Goal: Information Seeking & Learning: Learn about a topic

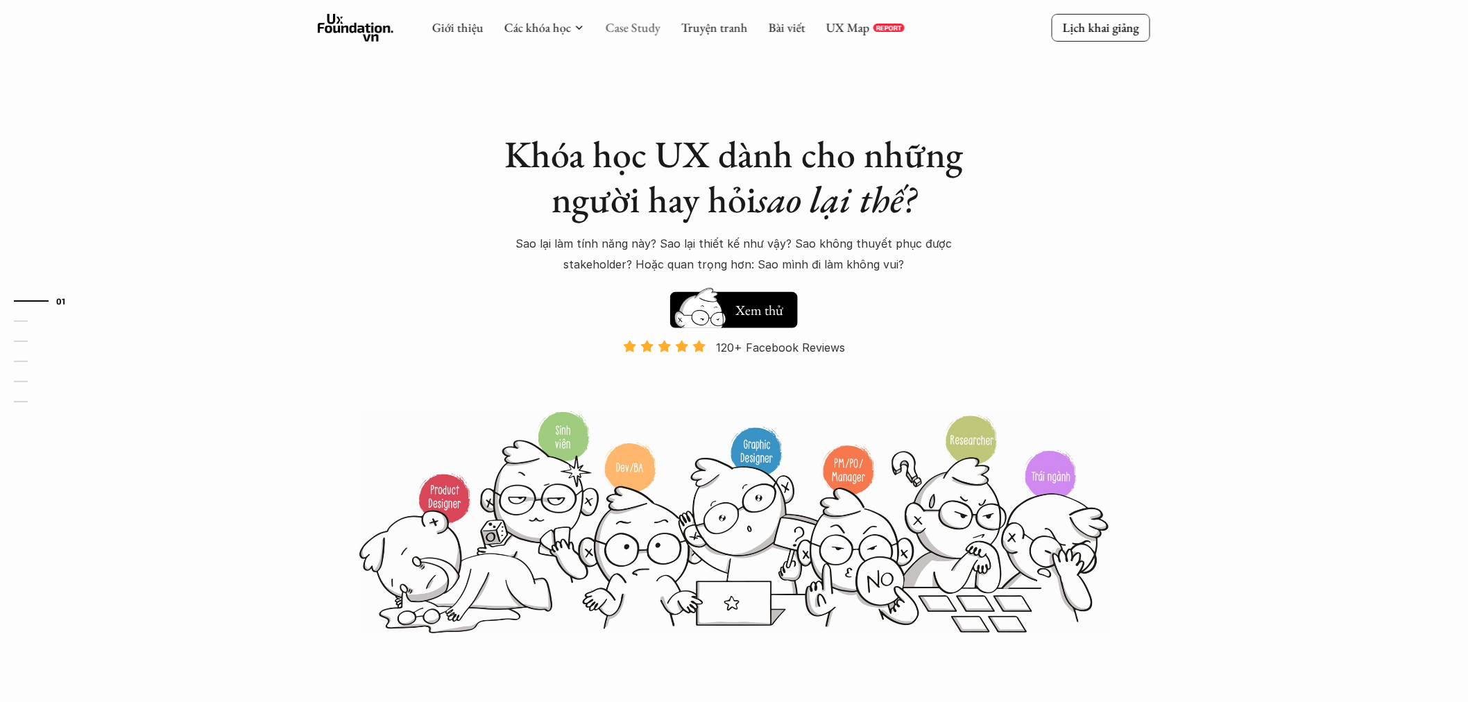
click at [636, 28] on link "Case Study" at bounding box center [633, 27] width 55 height 16
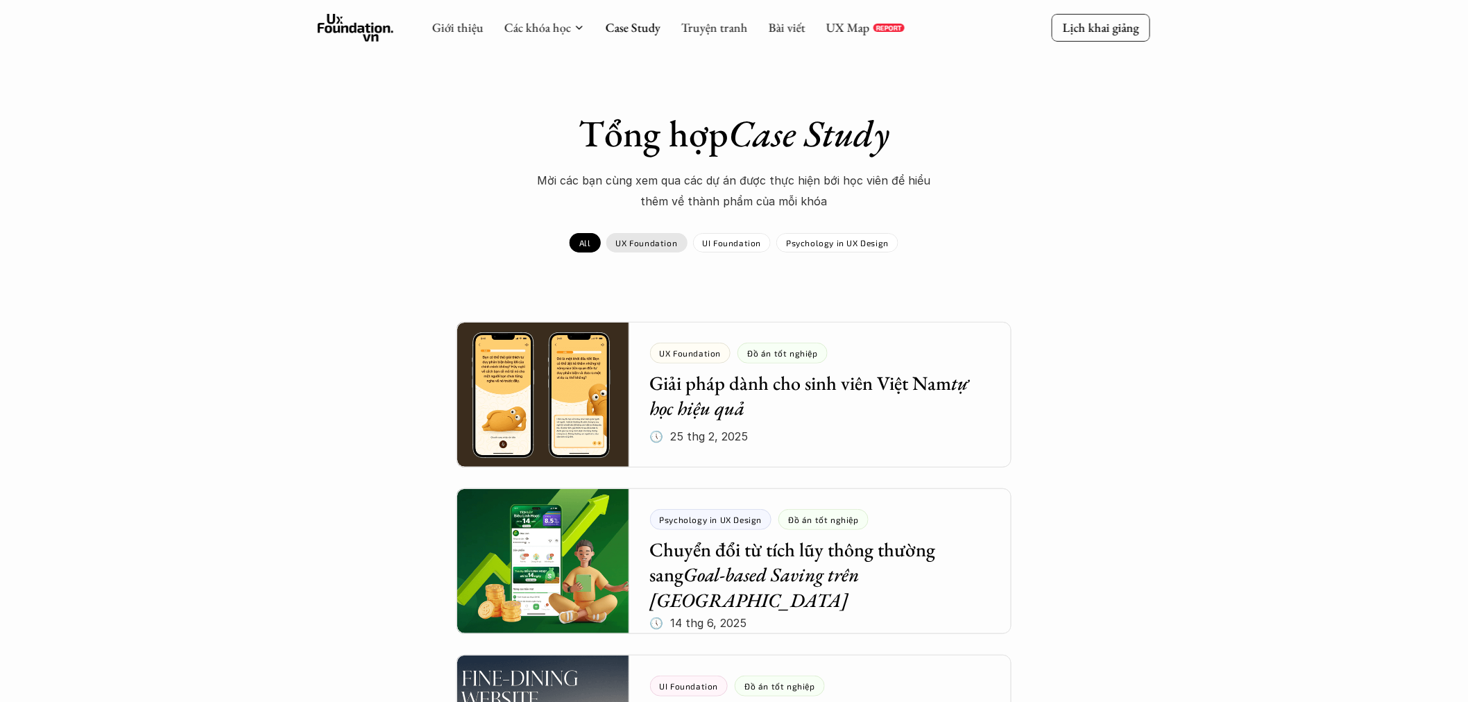
click at [641, 246] on p "UX Foundation" at bounding box center [647, 243] width 62 height 10
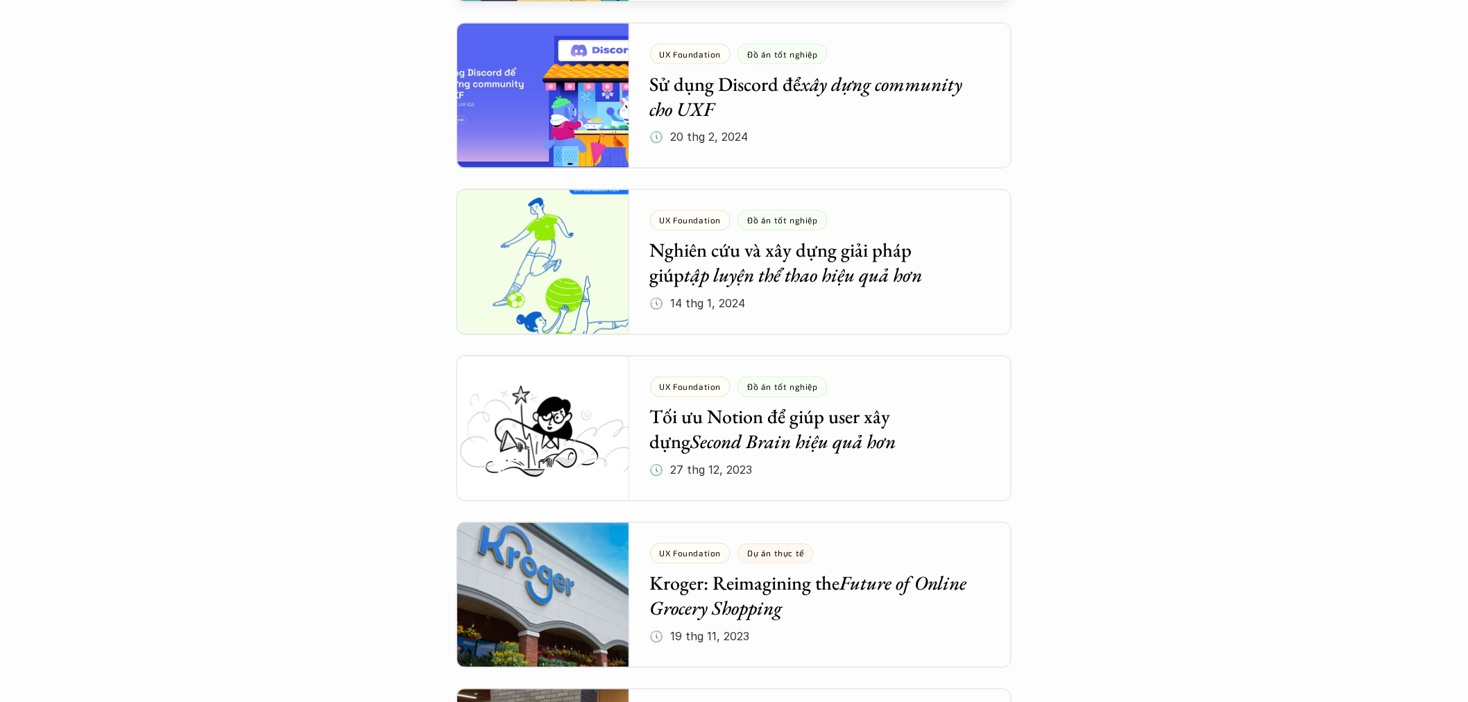
scroll to position [1002, 0]
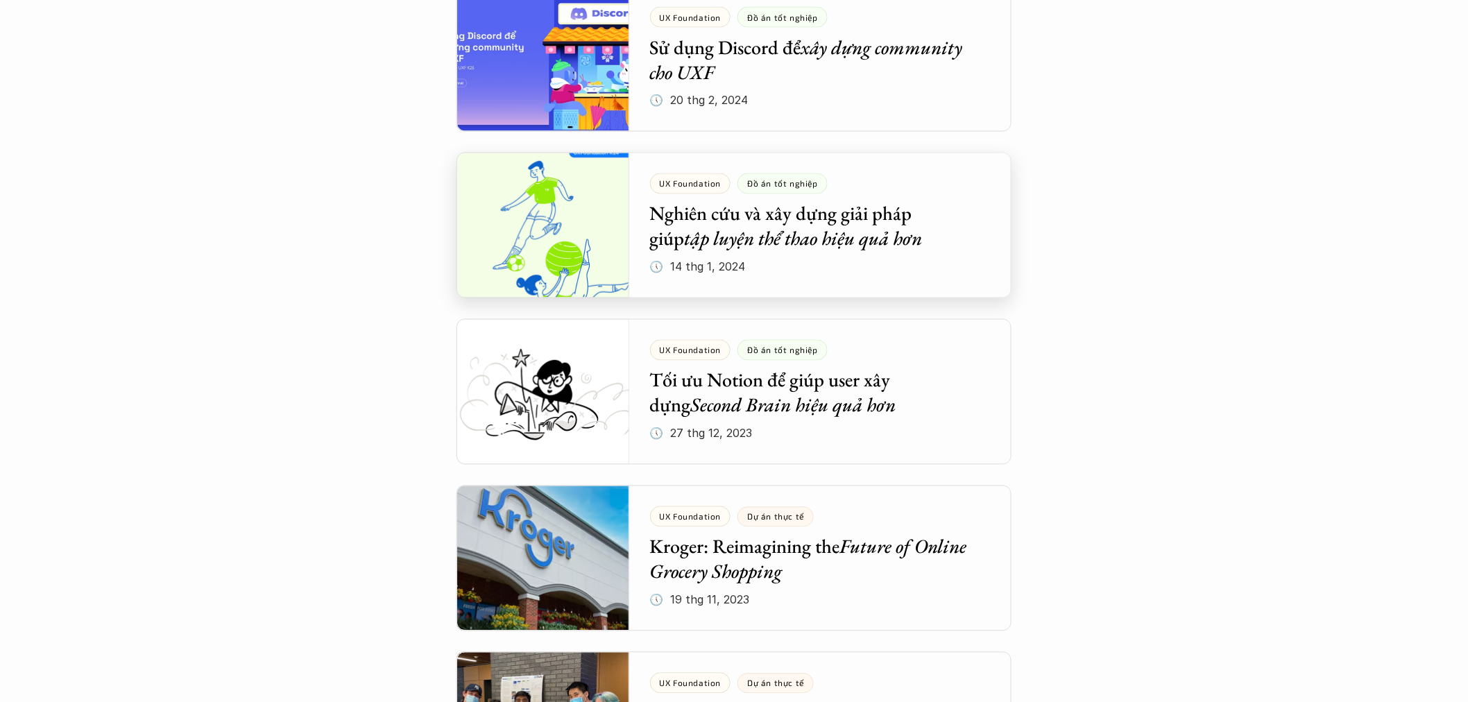
click at [558, 268] on div at bounding box center [733, 226] width 555 height 146
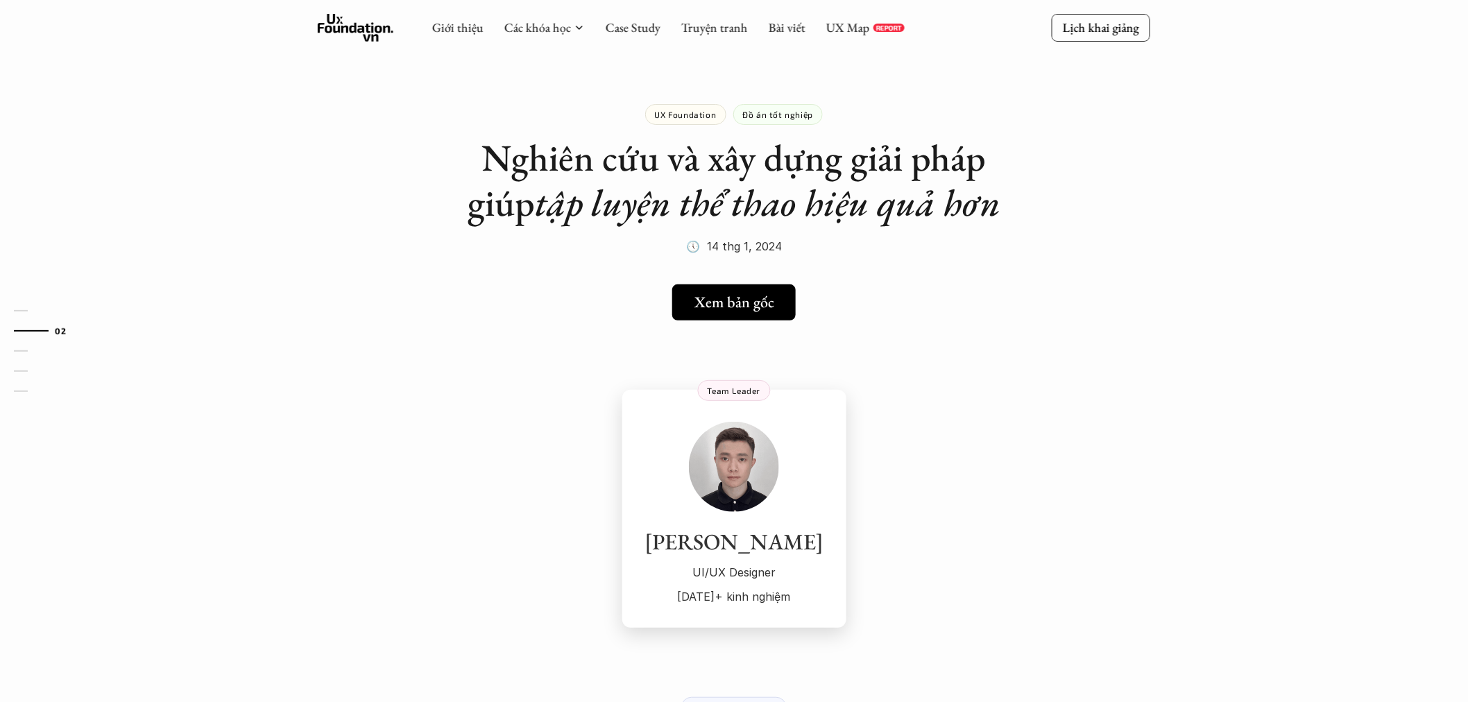
click at [747, 470] on img at bounding box center [734, 467] width 90 height 90
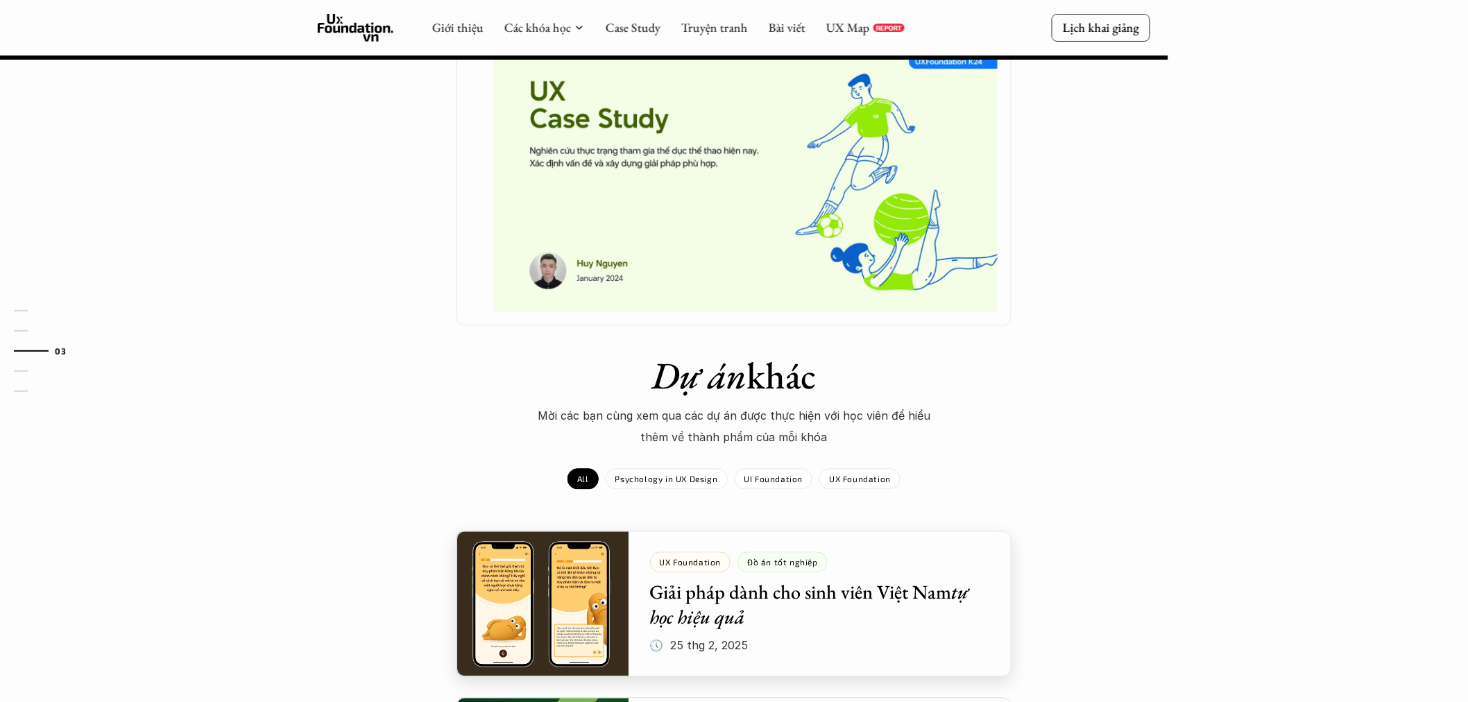
scroll to position [771, 0]
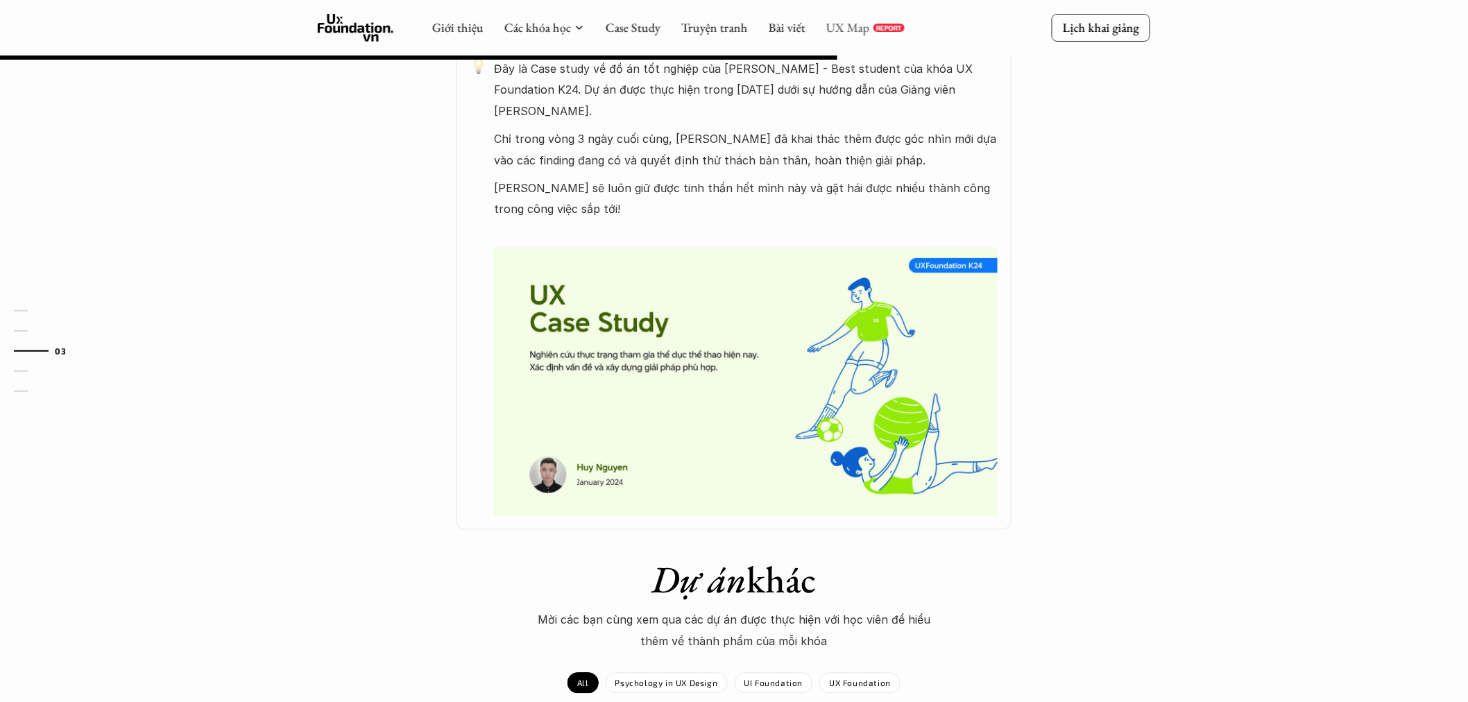
click at [863, 32] on link "UX Map" at bounding box center [848, 27] width 44 height 16
click at [795, 24] on link "Bài viết" at bounding box center [787, 27] width 37 height 16
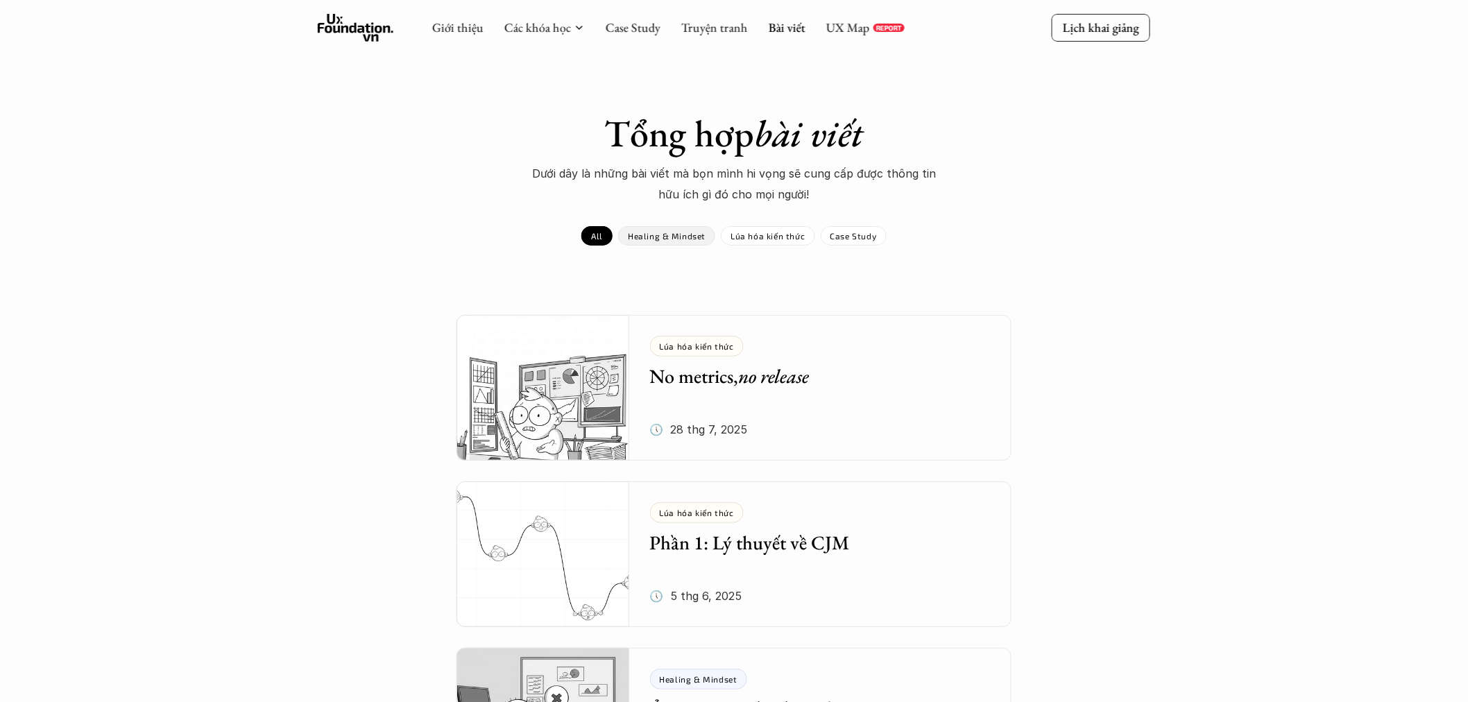
click at [678, 240] on p "Healing & Mindset" at bounding box center [667, 236] width 78 height 10
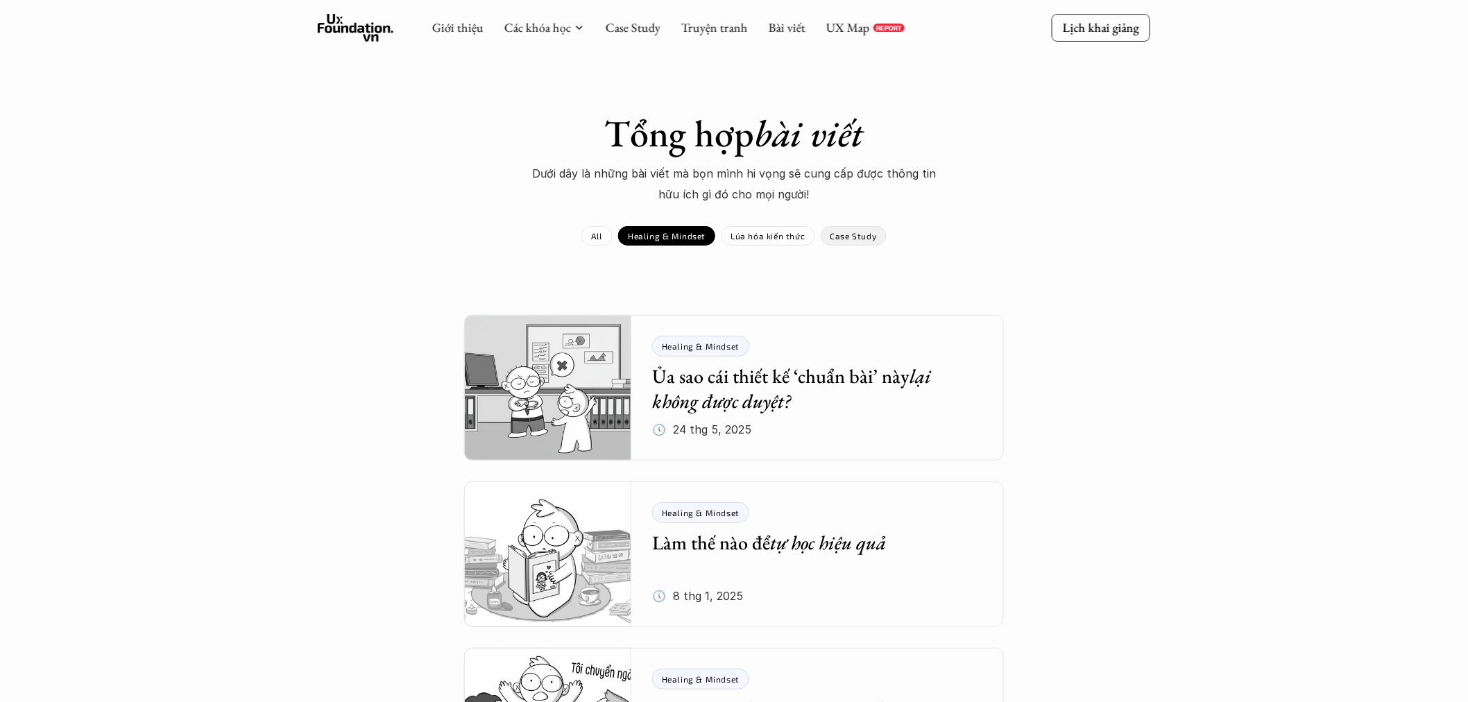
click at [791, 243] on div "Lúa hóa kiến thức" at bounding box center [768, 235] width 94 height 19
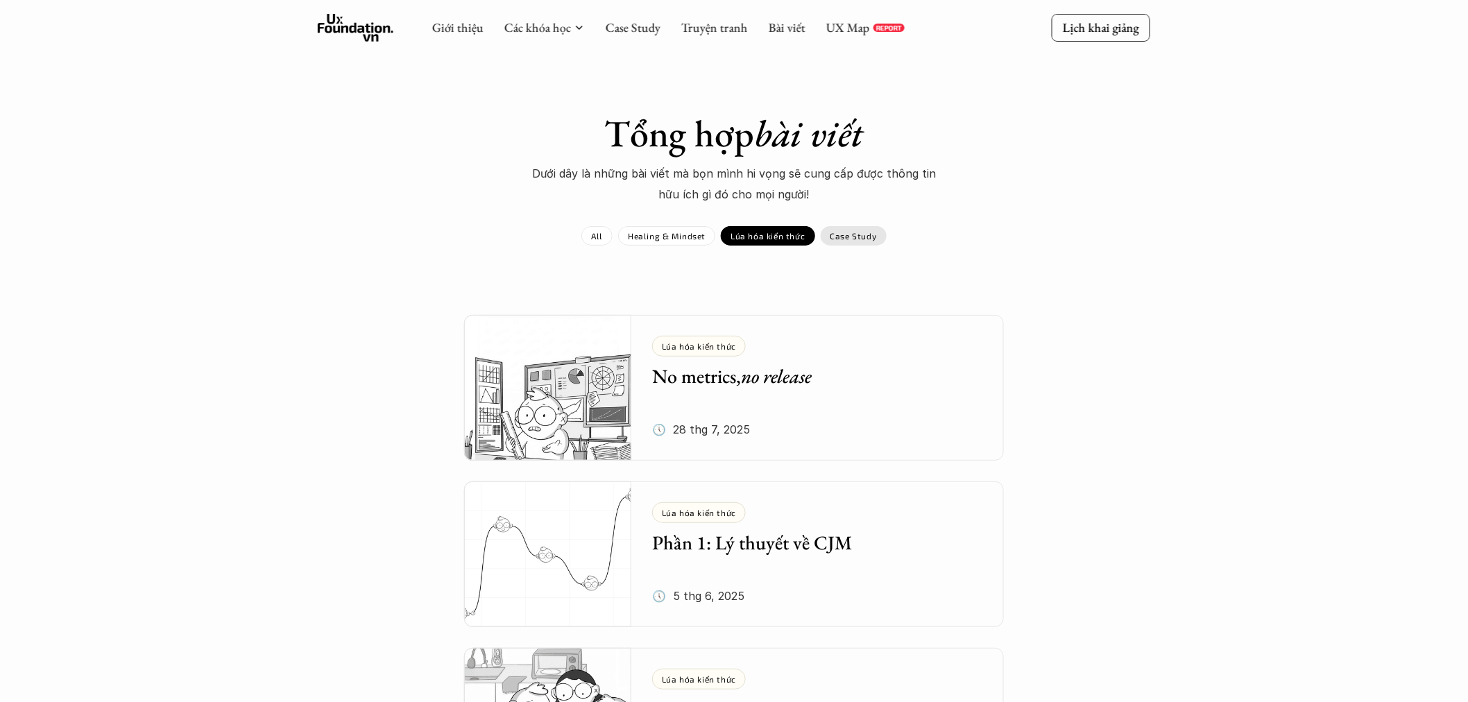
click at [849, 244] on div "Case Study" at bounding box center [854, 235] width 66 height 19
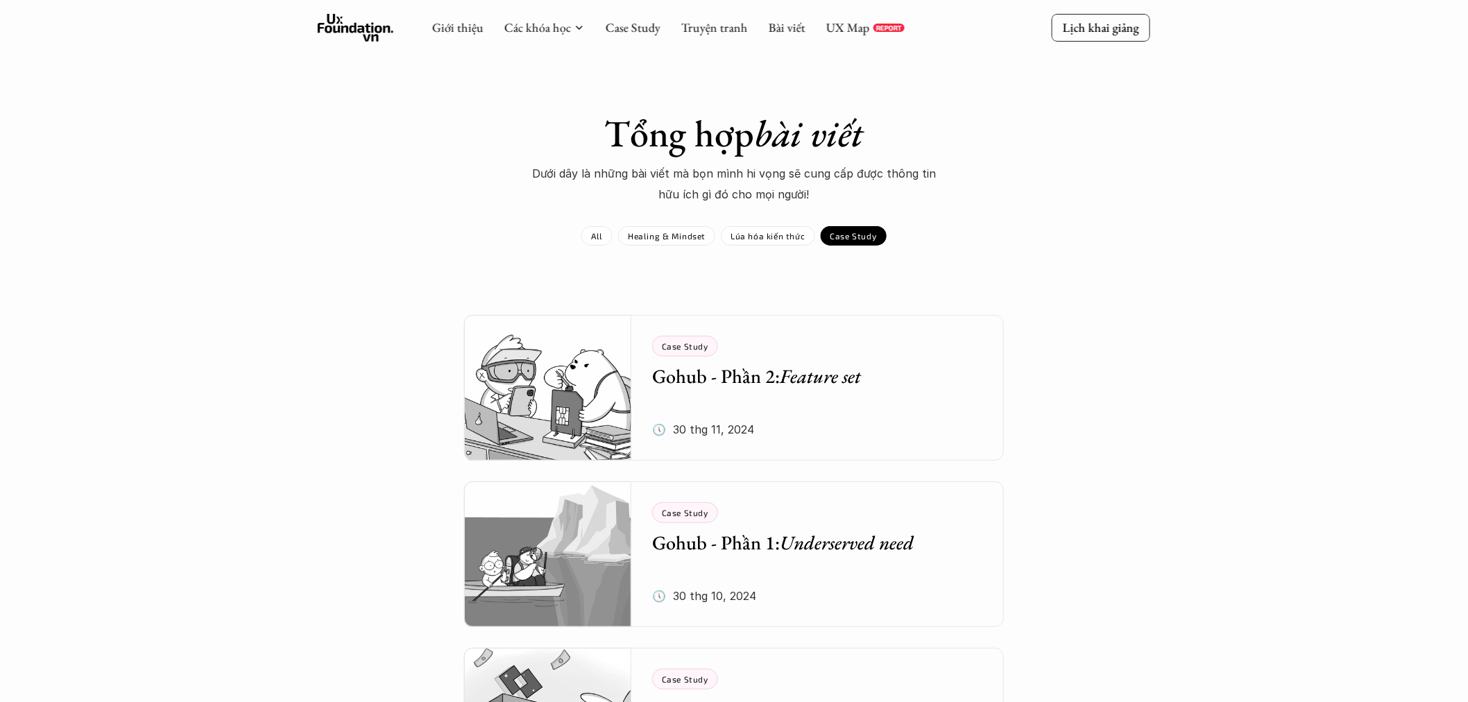
drag, startPoint x: 576, startPoint y: 241, endPoint x: 594, endPoint y: 233, distance: 19.6
click at [576, 239] on div "All Healing & Mindset Lúa hóa kiến thức Case Study" at bounding box center [734, 235] width 805 height 19
click at [601, 231] on p "All" at bounding box center [597, 236] width 12 height 10
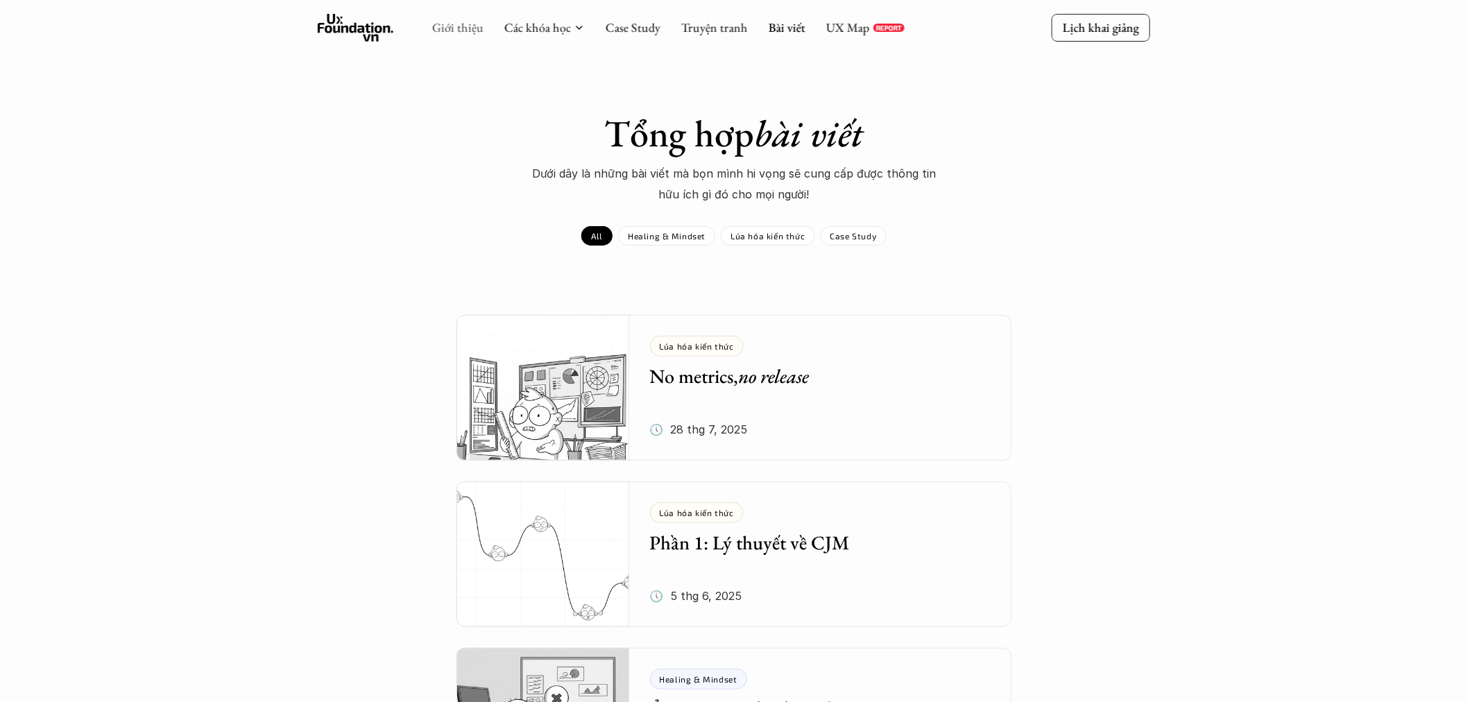
click at [470, 33] on link "Giới thiệu" at bounding box center [457, 27] width 51 height 16
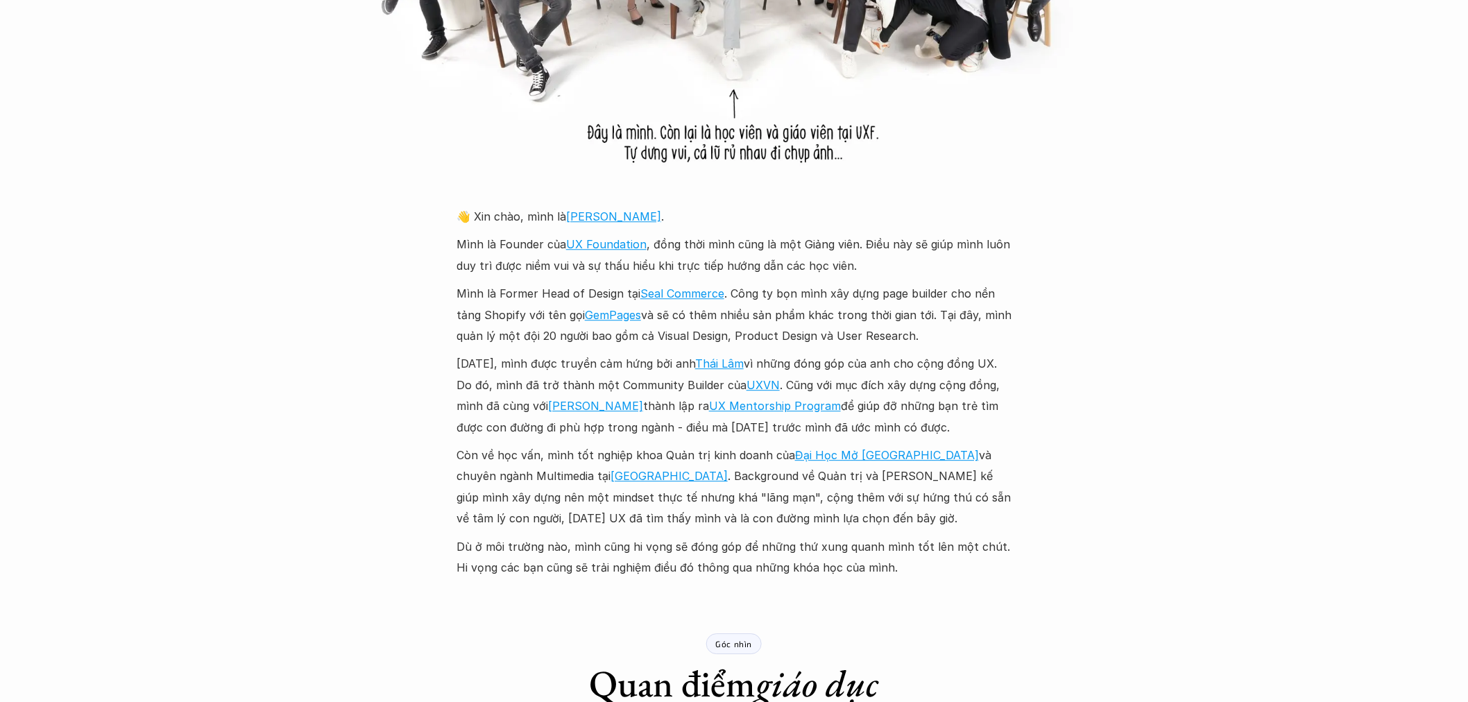
scroll to position [1464, 0]
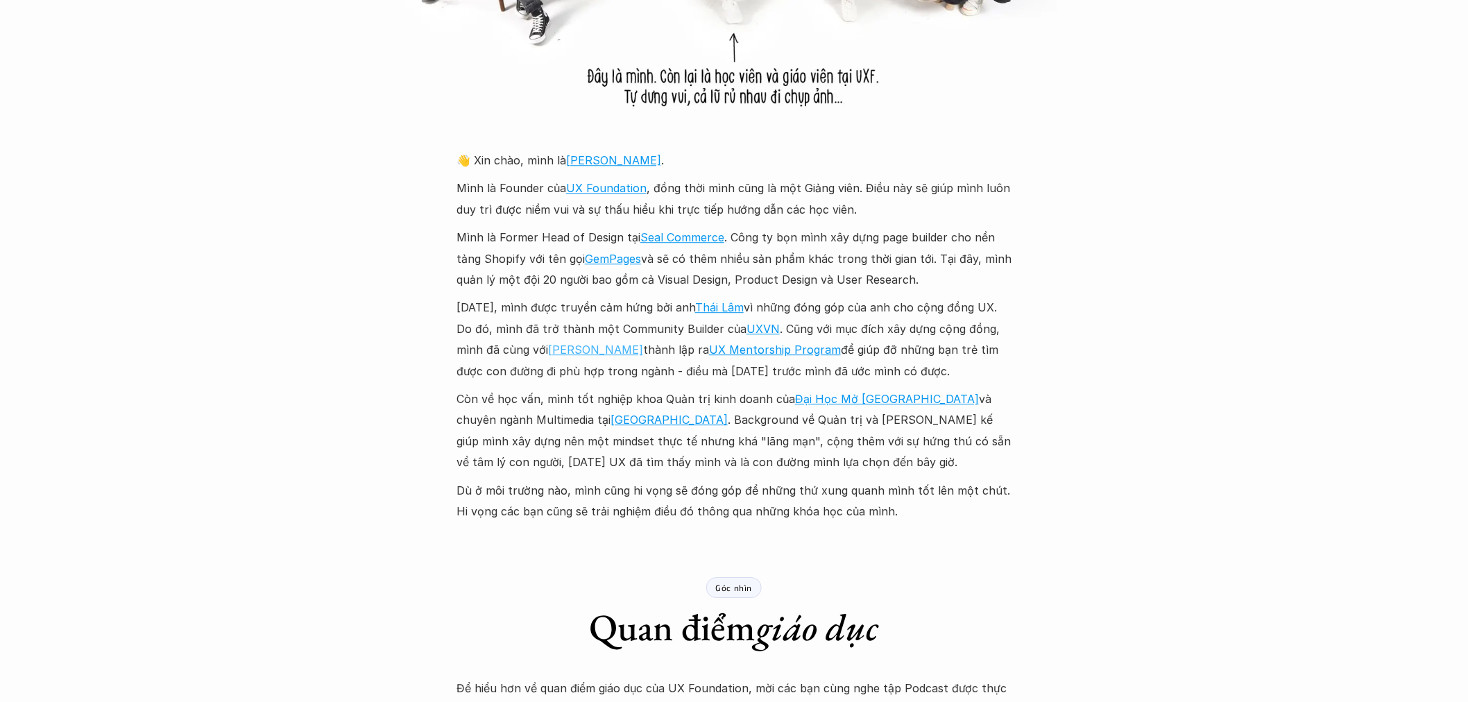
click at [570, 348] on link "Duy Linh" at bounding box center [595, 350] width 95 height 14
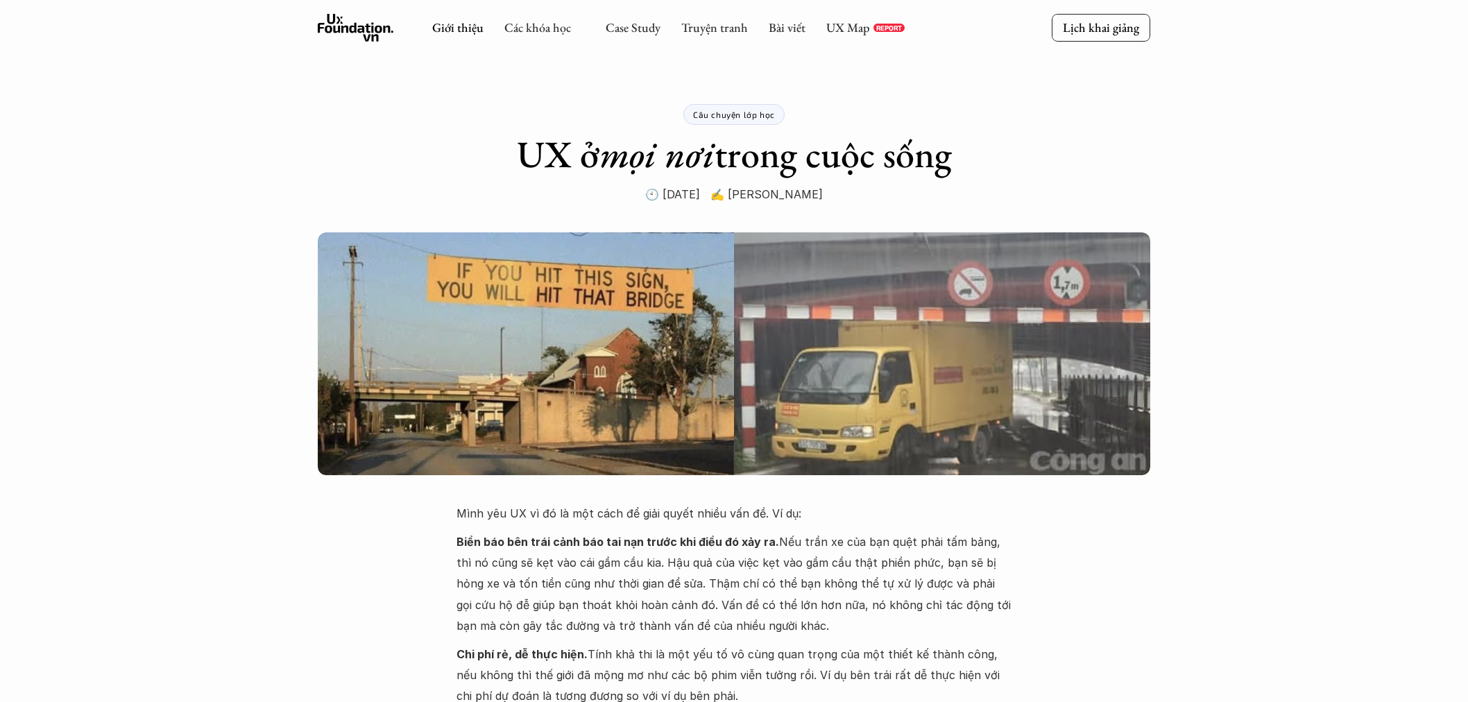
scroll to position [1464, 0]
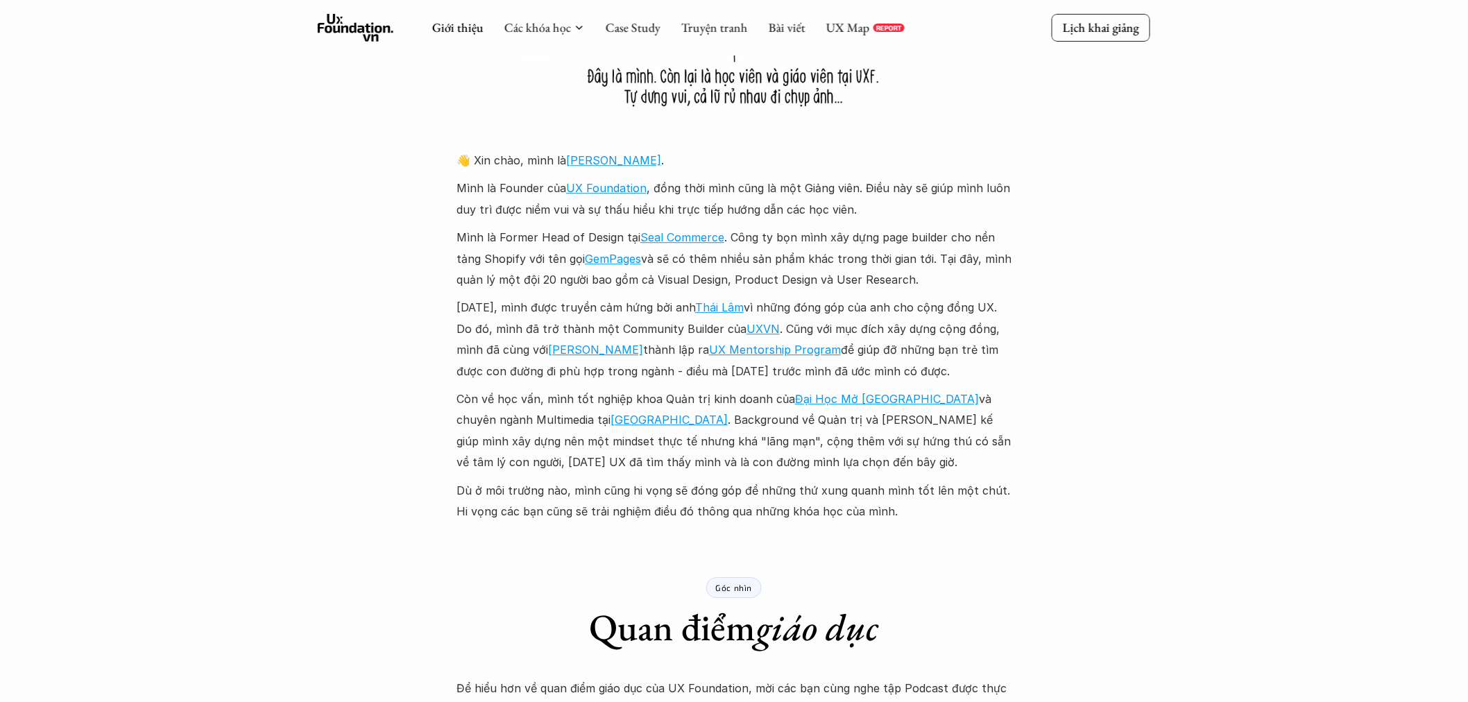
click at [726, 289] on p "Mình là Former Head of Design tại Seal Commerce . Công ty bọn mình xây dựng pag…" at bounding box center [733, 258] width 555 height 63
click at [724, 307] on link "Thái Lâm" at bounding box center [719, 307] width 49 height 14
